Goal: Task Accomplishment & Management: Complete application form

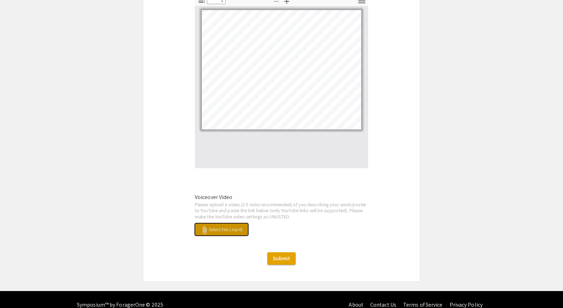
click at [247, 223] on button "attach_file Select File (.mp4)" at bounding box center [221, 229] width 53 height 12
drag, startPoint x: 305, startPoint y: 222, endPoint x: 168, endPoint y: 239, distance: 138.2
click at [220, 223] on button "attach_file GMT20250821-235215_Recording_2048x1280.mp4" at bounding box center [256, 229] width 123 height 12
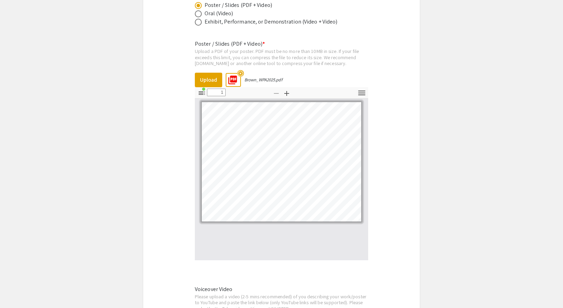
scroll to position [1009, 0]
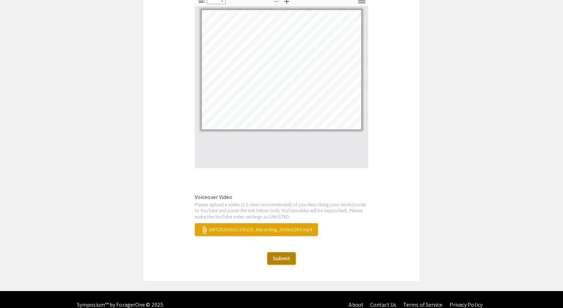
click at [284, 255] on span "Submit" at bounding box center [281, 258] width 17 height 7
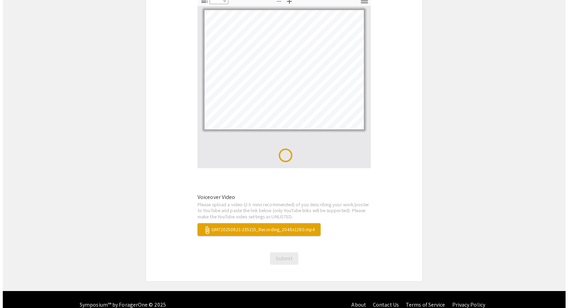
scroll to position [0, 0]
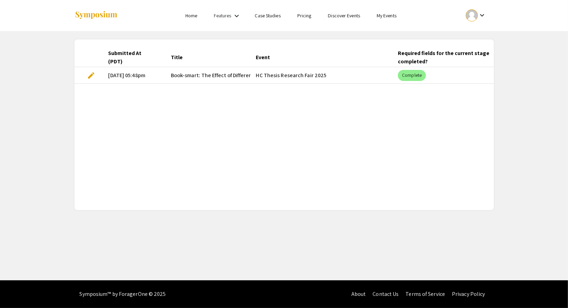
click at [232, 14] on div "Features keyboard_arrow_down" at bounding box center [228, 15] width 28 height 9
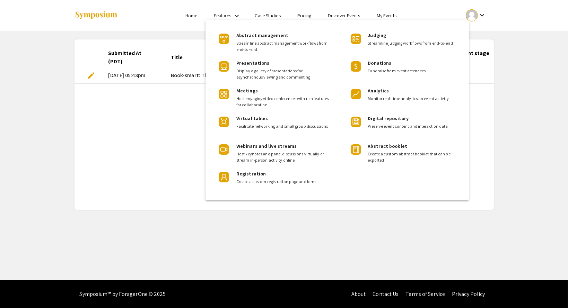
drag, startPoint x: 104, startPoint y: 16, endPoint x: 99, endPoint y: 16, distance: 5.2
click at [99, 16] on div at bounding box center [284, 154] width 568 height 308
